Goal: Navigation & Orientation: Find specific page/section

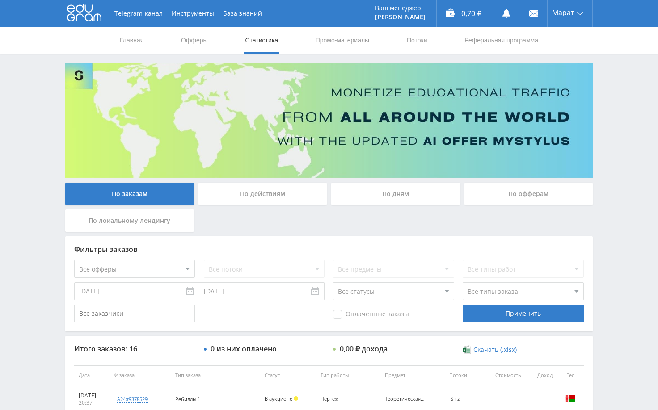
click at [606, 98] on div "Telegram-канал Инструменты База знаний Ваш менеджер: [PERSON_NAME] Alex Online …" at bounding box center [329, 375] width 658 height 750
click at [606, 125] on div "Telegram-канал Инструменты База знаний Ваш менеджер: [PERSON_NAME] Online @edug…" at bounding box center [329, 375] width 658 height 750
click at [604, 84] on div "Telegram-канал Инструменты База знаний Ваш менеджер: [PERSON_NAME] Online @edug…" at bounding box center [329, 375] width 658 height 750
click at [608, 88] on div "Telegram-канал Инструменты База знаний Ваш менеджер: [PERSON_NAME] Online @edug…" at bounding box center [329, 375] width 658 height 750
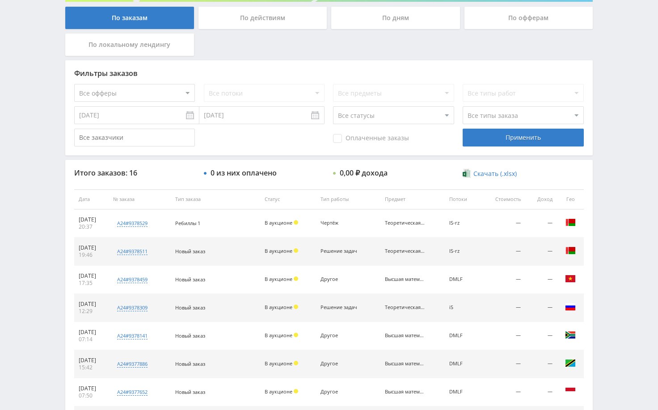
scroll to position [179, 0]
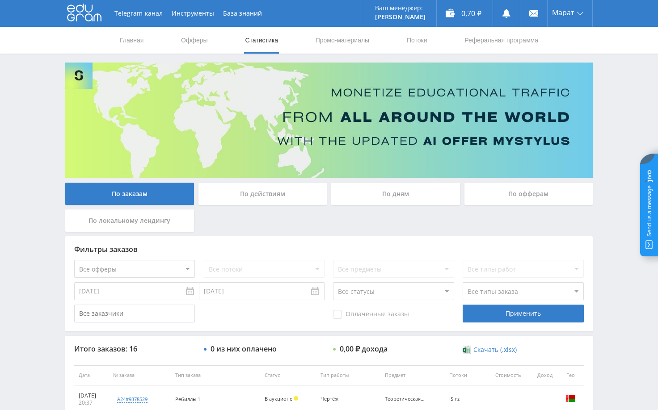
click at [612, 129] on div "Telegram-канал Инструменты База знаний Ваш менеджер: [PERSON_NAME] Online @edug…" at bounding box center [329, 375] width 658 height 750
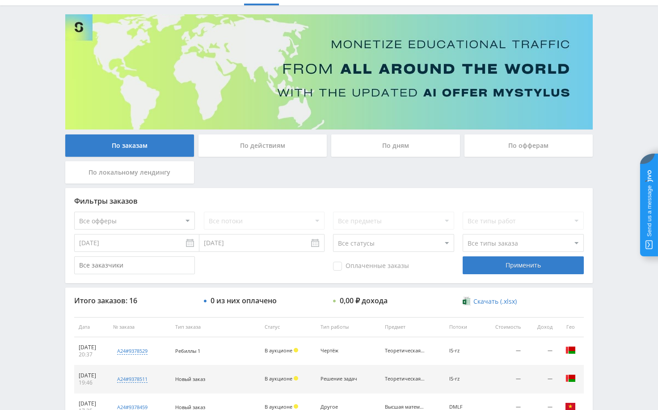
scroll to position [134, 0]
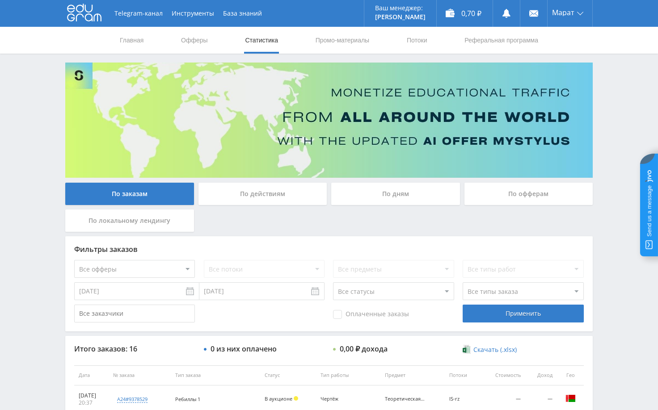
click at [614, 76] on div "Telegram-канал Инструменты База знаний Ваш менеджер: [PERSON_NAME] Alex Online …" at bounding box center [329, 375] width 658 height 750
drag, startPoint x: 625, startPoint y: 97, endPoint x: 624, endPoint y: 74, distance: 23.7
click at [627, 96] on div "Telegram-канал Инструменты База знаний Ваш менеджер: [PERSON_NAME] Online @edug…" at bounding box center [329, 375] width 658 height 750
click at [615, 125] on div "Telegram-канал Инструменты База знаний Ваш менеджер: [PERSON_NAME] Online @edug…" at bounding box center [329, 375] width 658 height 750
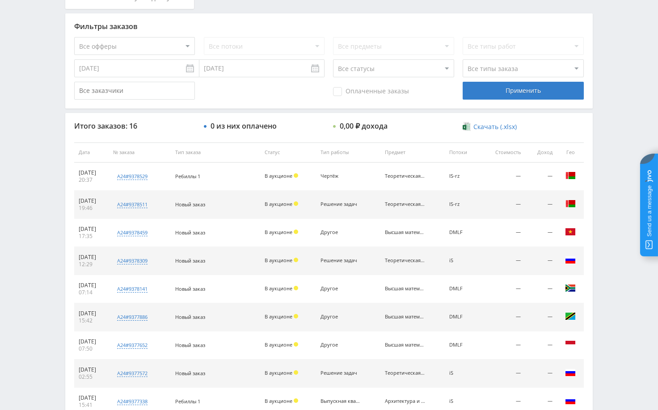
scroll to position [223, 0]
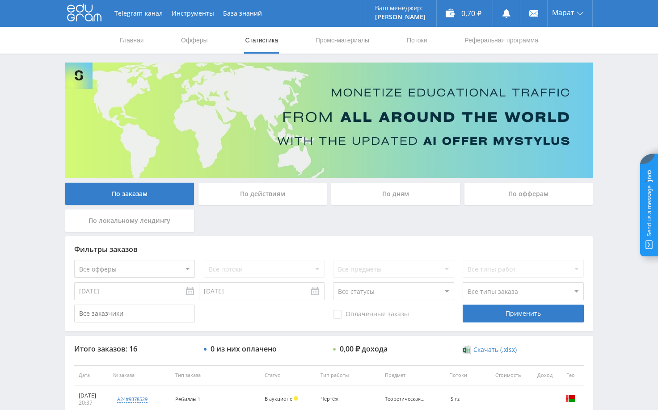
click at [626, 87] on div "Telegram-канал Инструменты База знаний Ваш менеджер: [PERSON_NAME] Alex Online …" at bounding box center [329, 375] width 658 height 750
click at [638, 103] on div "Telegram-канал Инструменты База знаний Ваш менеджер: [PERSON_NAME] Alex Online …" at bounding box center [329, 375] width 658 height 750
